Goal: Task Accomplishment & Management: Complete application form

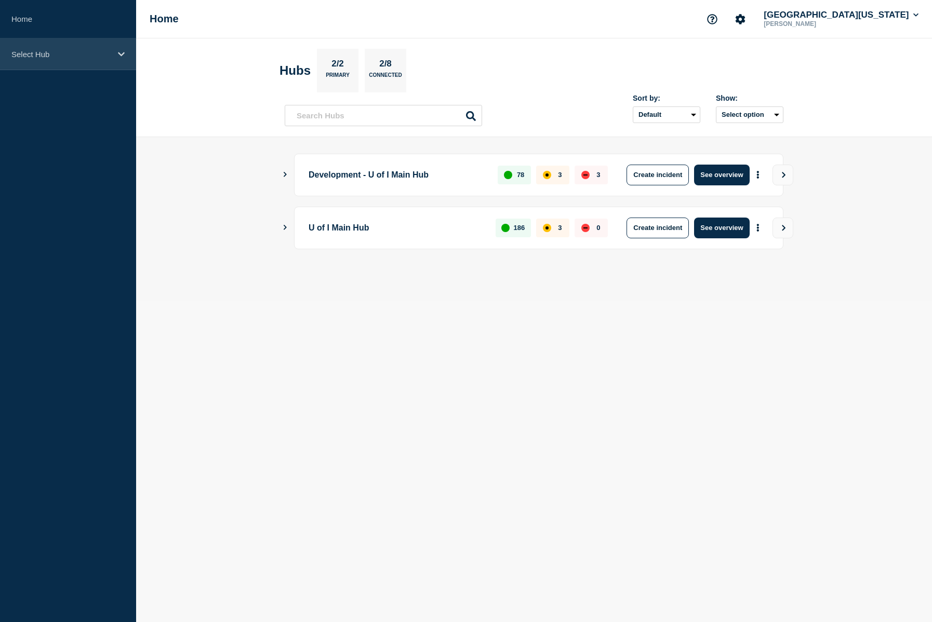
click at [118, 59] on div "Select Hub" at bounding box center [68, 54] width 136 height 32
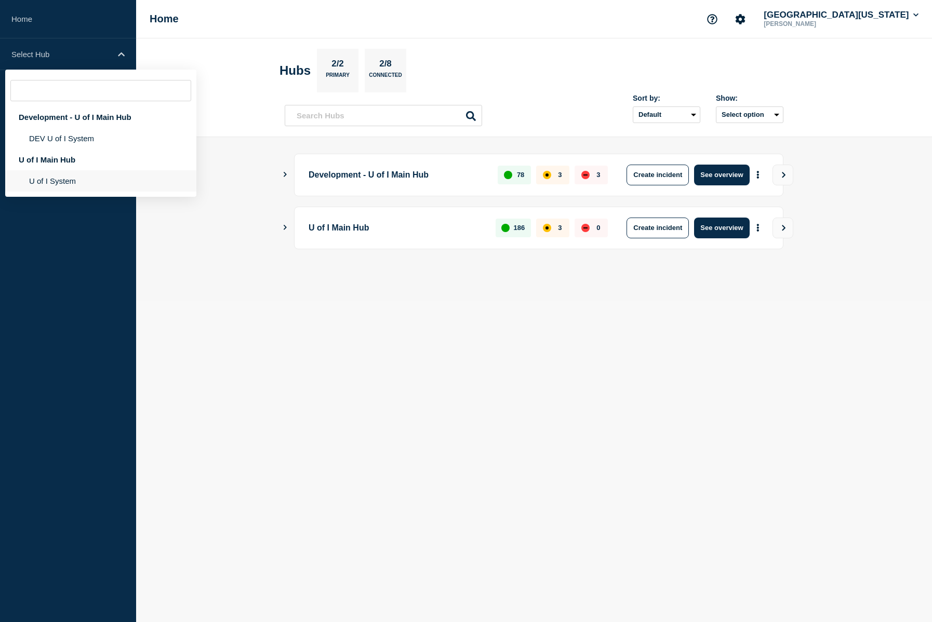
click at [51, 182] on li "U of I System" at bounding box center [100, 180] width 191 height 21
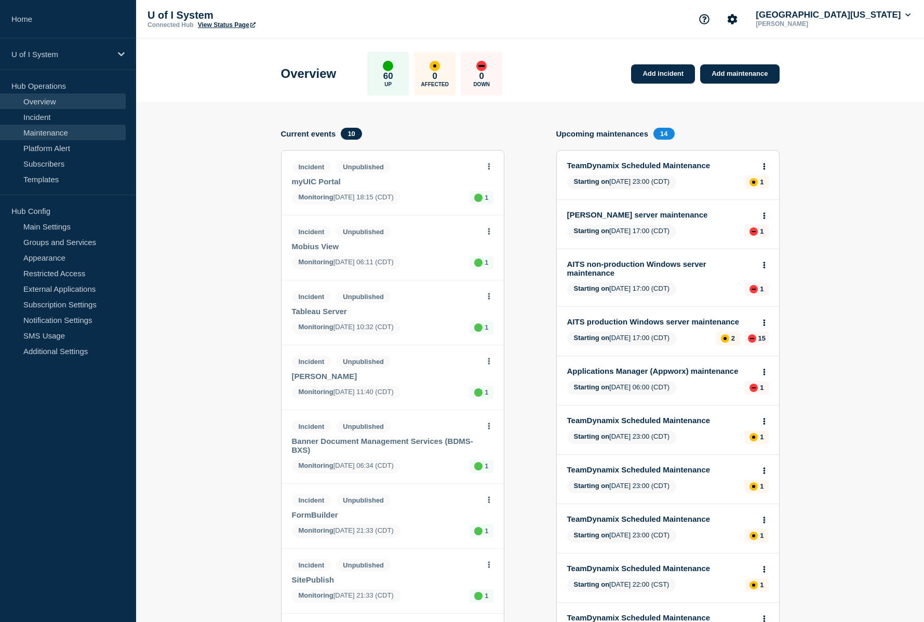
click at [52, 132] on link "Maintenance" at bounding box center [63, 133] width 126 height 16
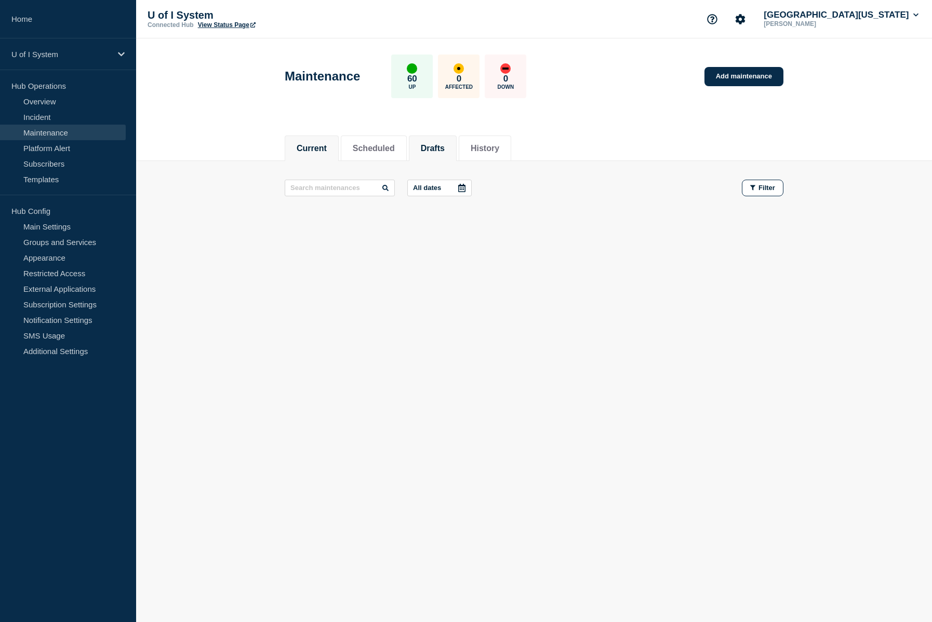
click at [445, 151] on button "Drafts" at bounding box center [433, 148] width 24 height 9
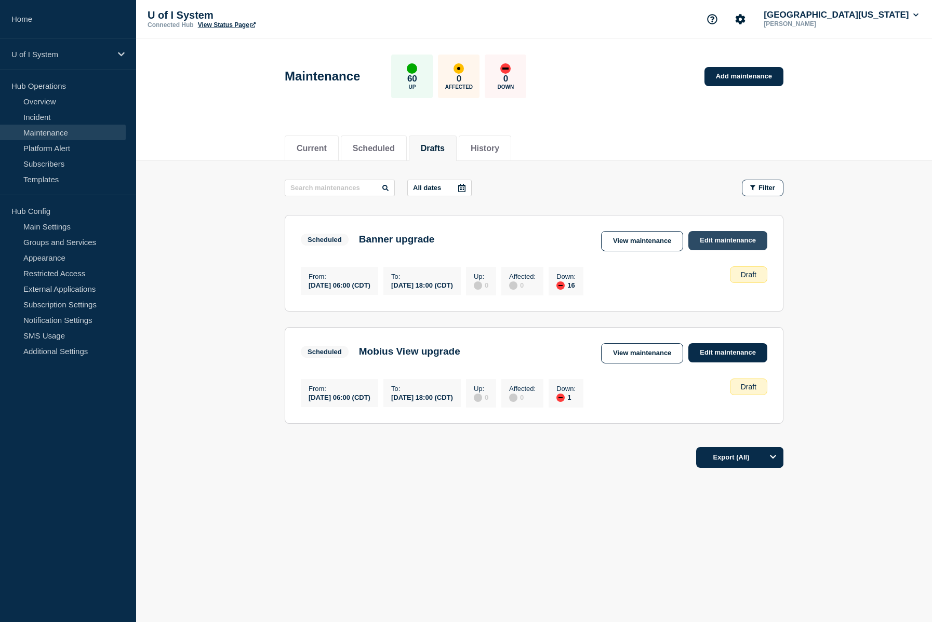
click at [728, 241] on link "Edit maintenance" at bounding box center [727, 240] width 79 height 19
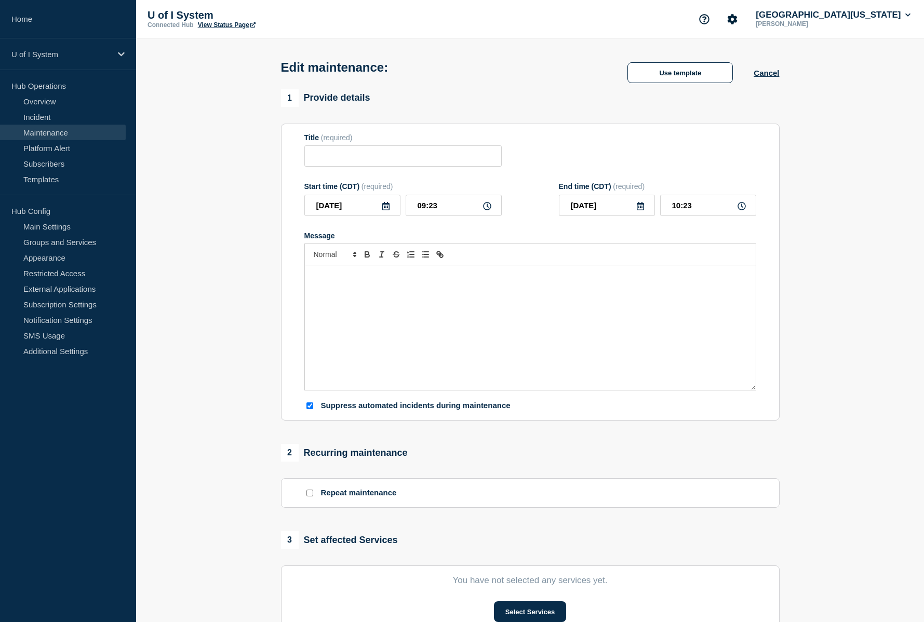
type input "Banner upgrade"
type input "2025-10-25"
type input "06:00"
type input "2025-10-25"
type input "18:00"
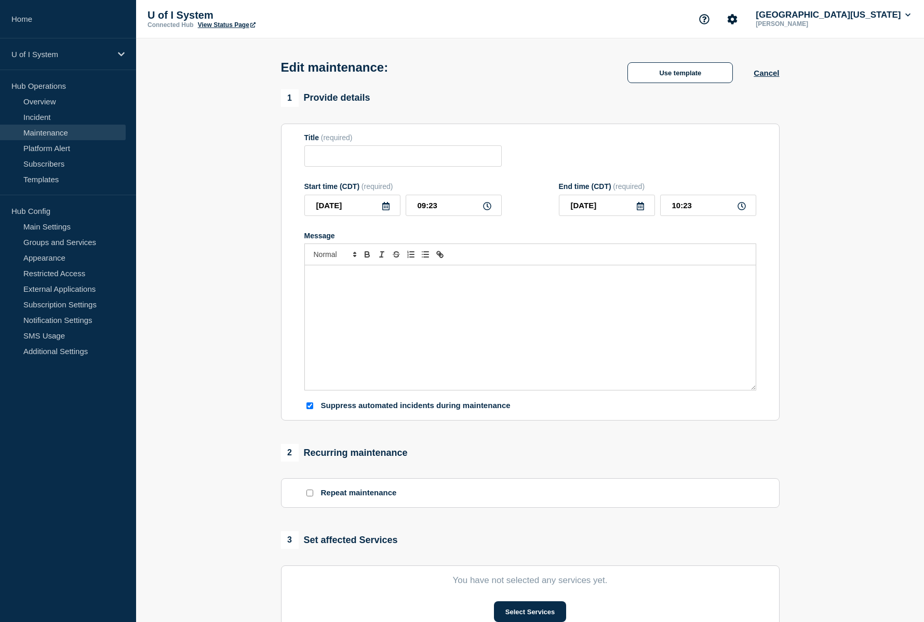
checkbox input "true"
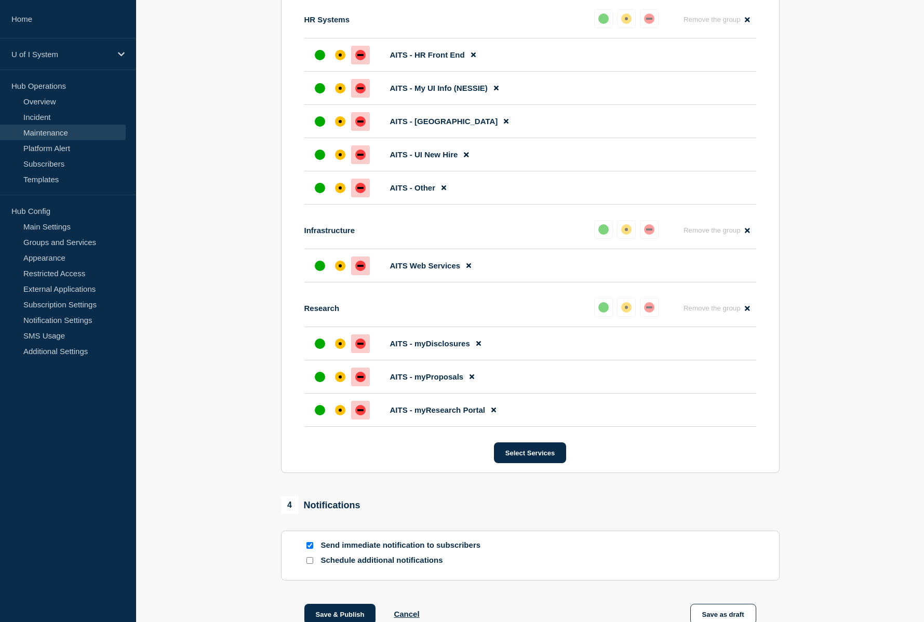
scroll to position [1008, 0]
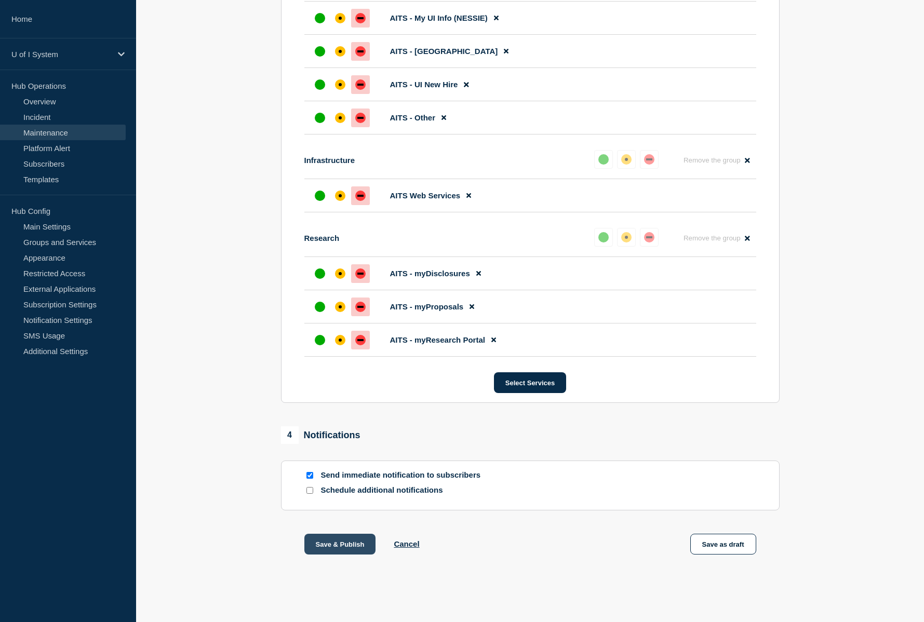
click at [353, 544] on button "Save & Publish" at bounding box center [340, 544] width 72 height 21
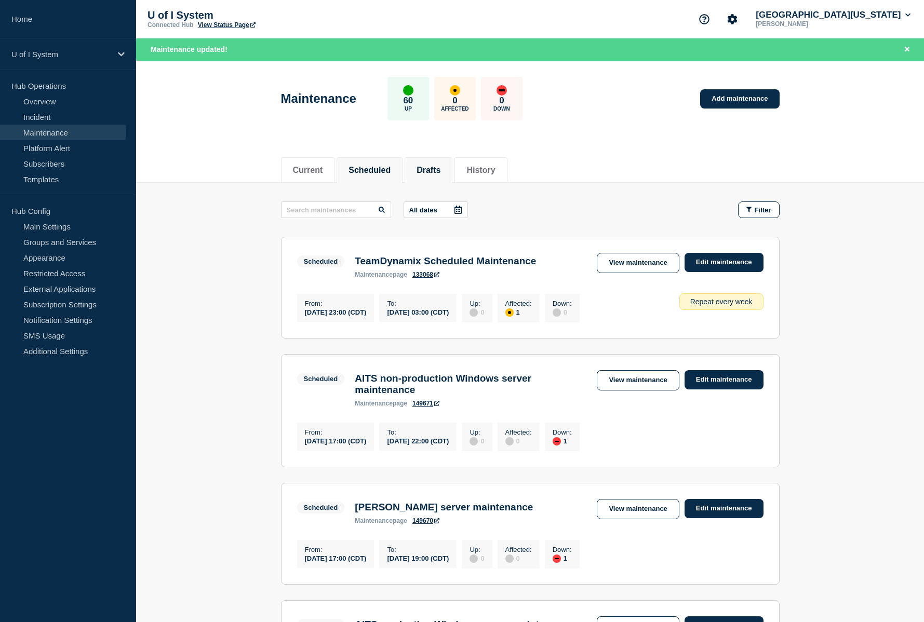
click at [441, 171] on button "Drafts" at bounding box center [429, 170] width 24 height 9
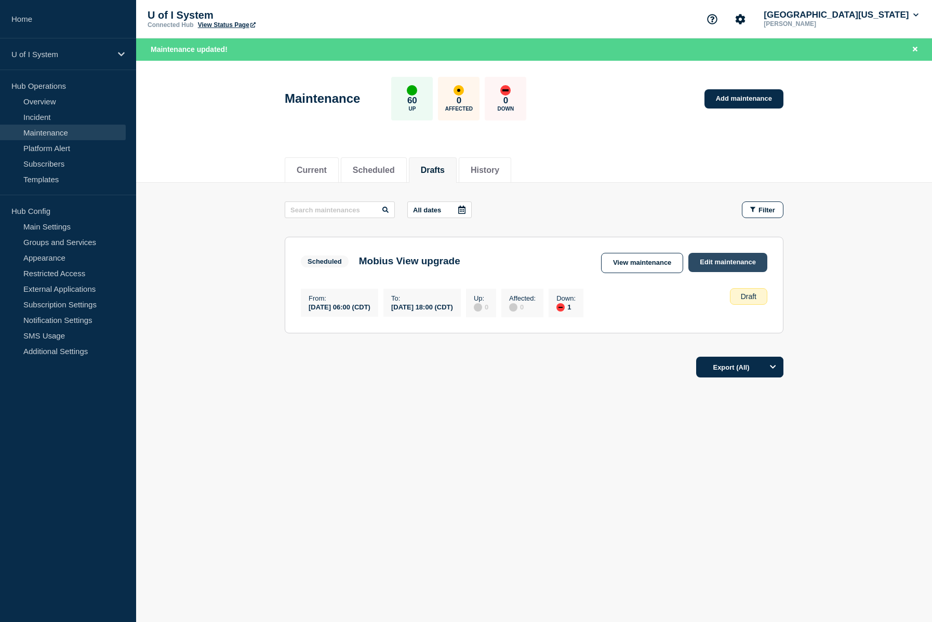
click at [724, 257] on link "Edit maintenance" at bounding box center [727, 262] width 79 height 19
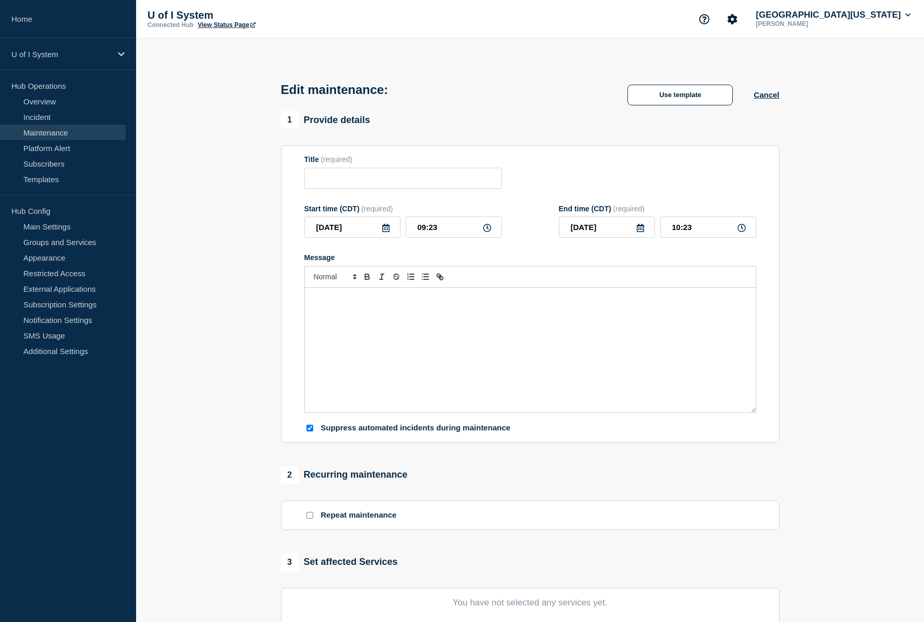
type input "Mobius View upgrade"
type input "2025-10-25"
type input "06:00"
type input "2025-10-25"
type input "18:00"
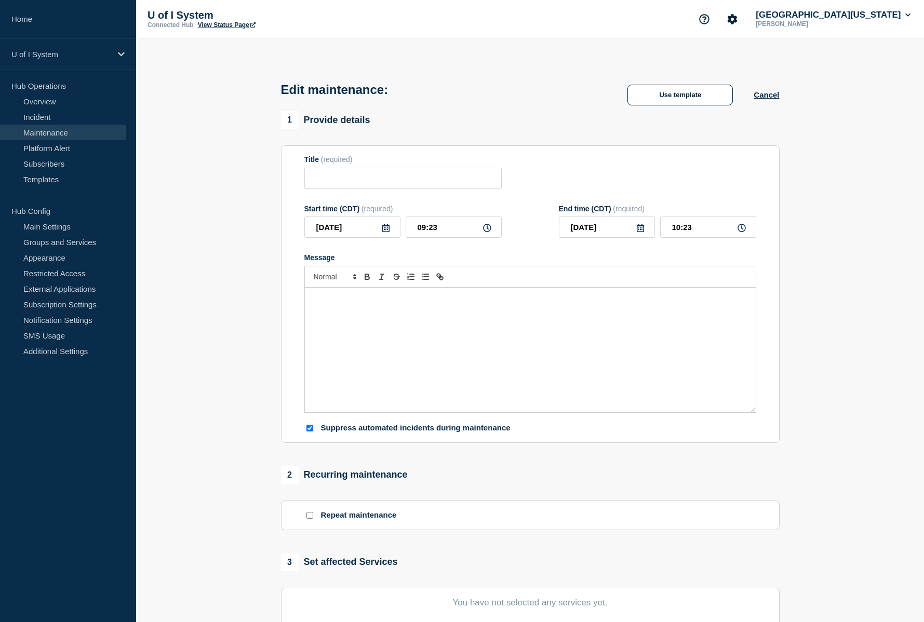
checkbox input "true"
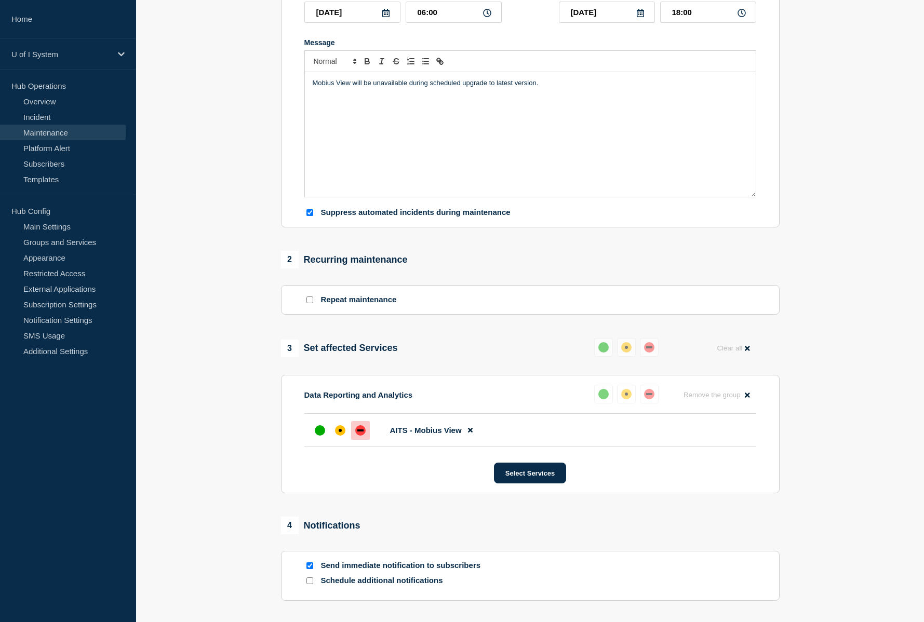
scroll to position [286, 0]
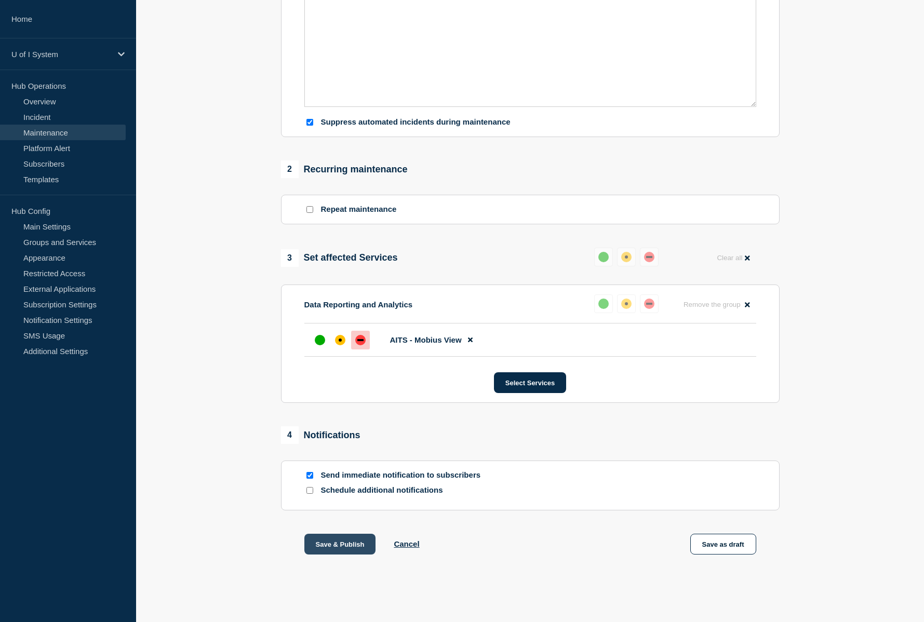
click at [340, 546] on button "Save & Publish" at bounding box center [340, 544] width 72 height 21
